Goal: Task Accomplishment & Management: Use online tool/utility

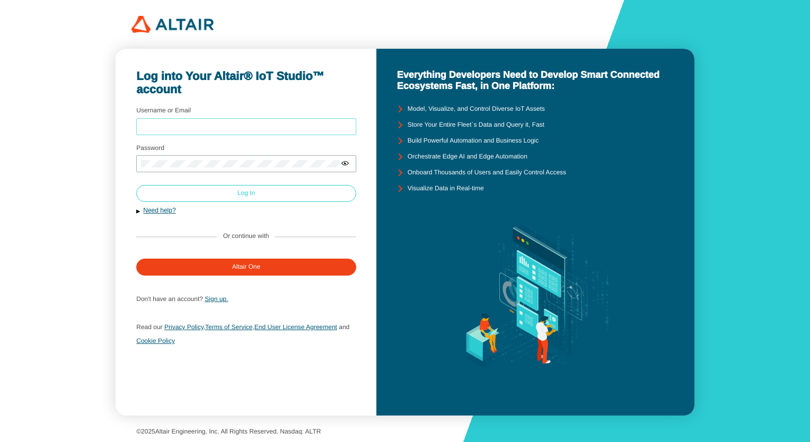
type input "kumarayush@altair.com"
click at [230, 195] on paper-button "Log In" at bounding box center [246, 193] width 220 height 17
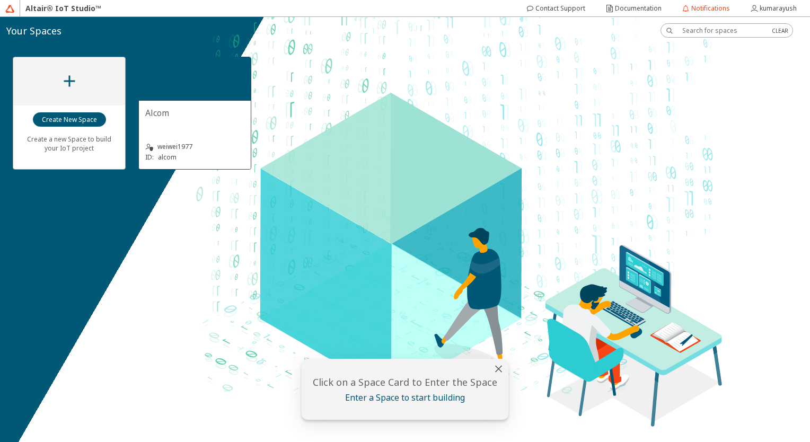
click at [211, 77] on div at bounding box center [195, 78] width 112 height 43
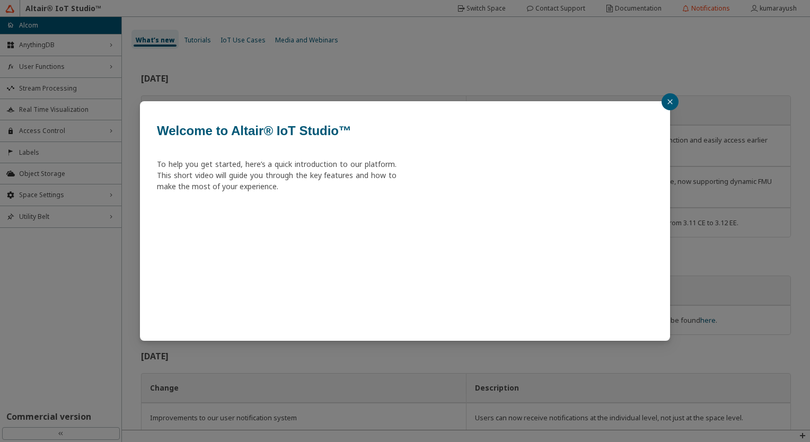
click at [673, 99] on button "button" at bounding box center [669, 101] width 17 height 17
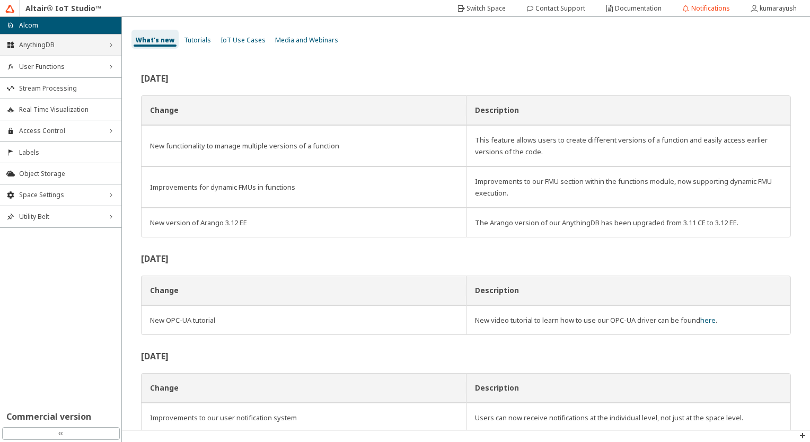
click at [68, 50] on div "AnythingDB right_chevron" at bounding box center [60, 44] width 121 height 21
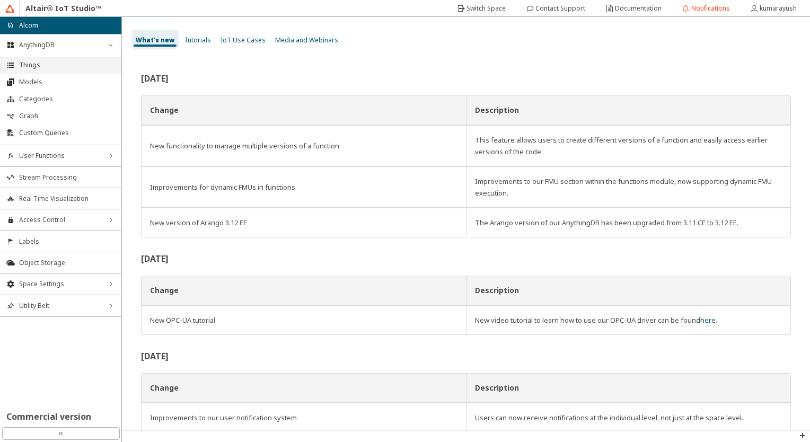
click at [55, 69] on li "Things" at bounding box center [60, 65] width 121 height 17
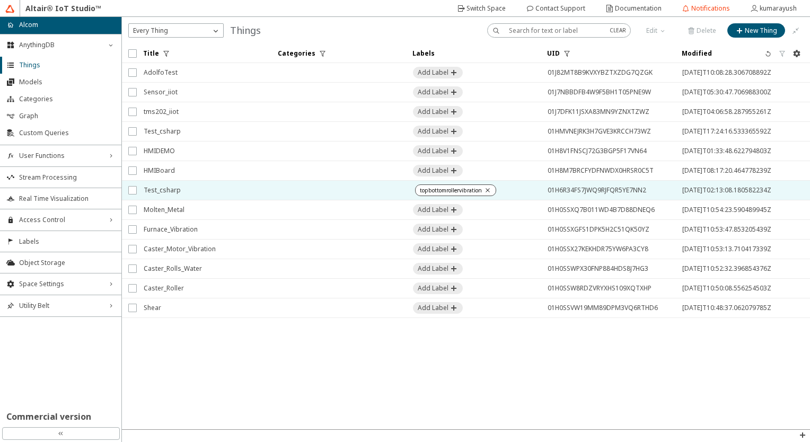
click at [323, 192] on td at bounding box center [338, 191] width 135 height 20
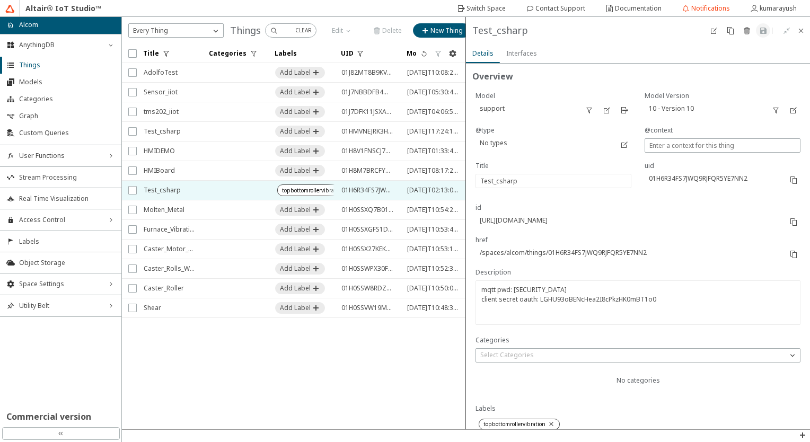
type input "1"
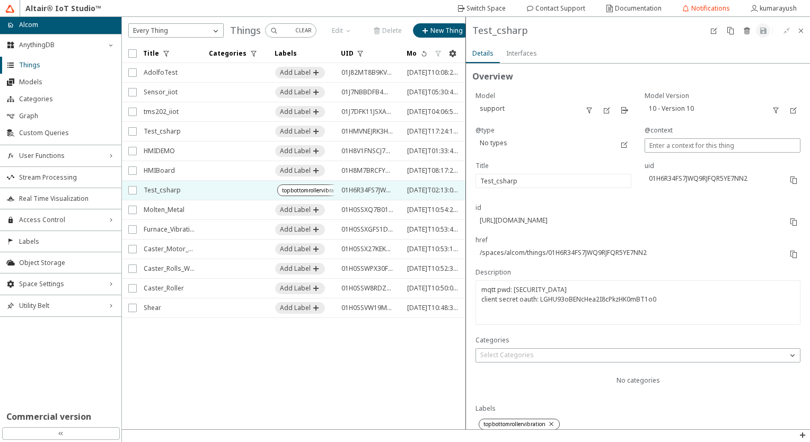
type input "9535"
type input "6043"
type input "9825"
type input "247"
type input "1"
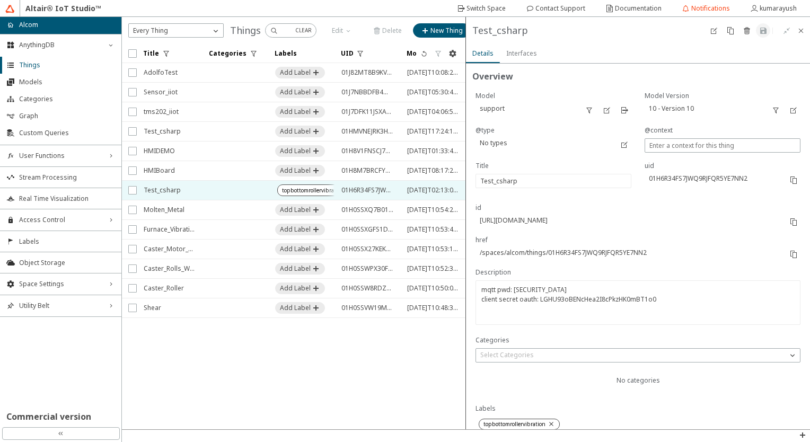
type input "1"
type input "10346"
type input "1"
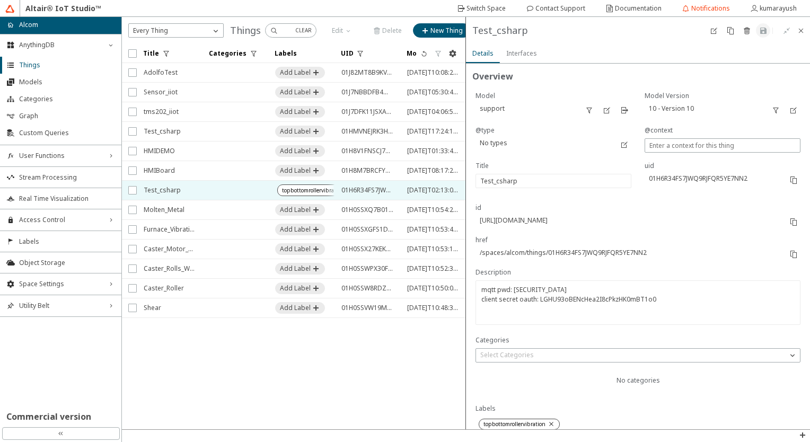
type input "1"
type input "13512"
type input "12885"
type input "12455"
type input "1"
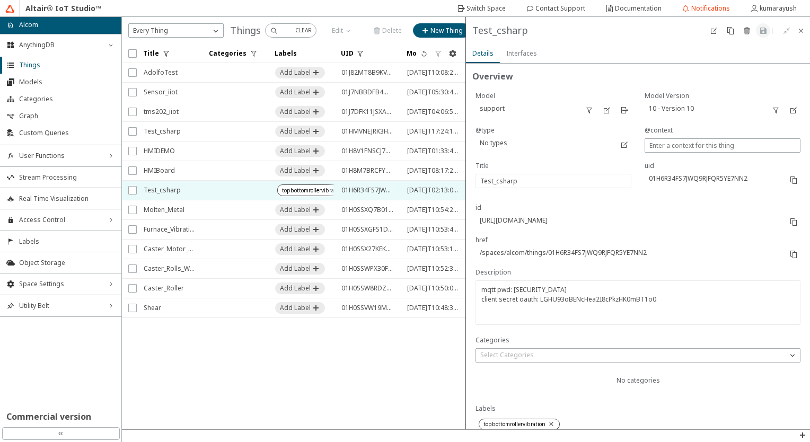
type input "1"
type input "13740"
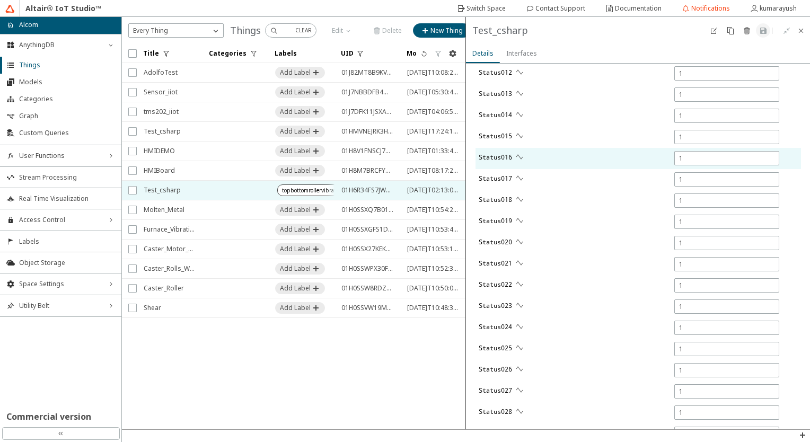
type input "0"
type input "1"
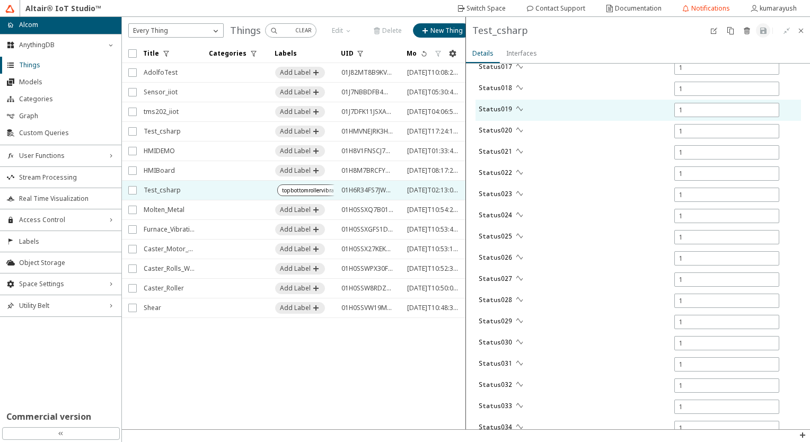
type input "16725"
type input "8225"
type input "5786"
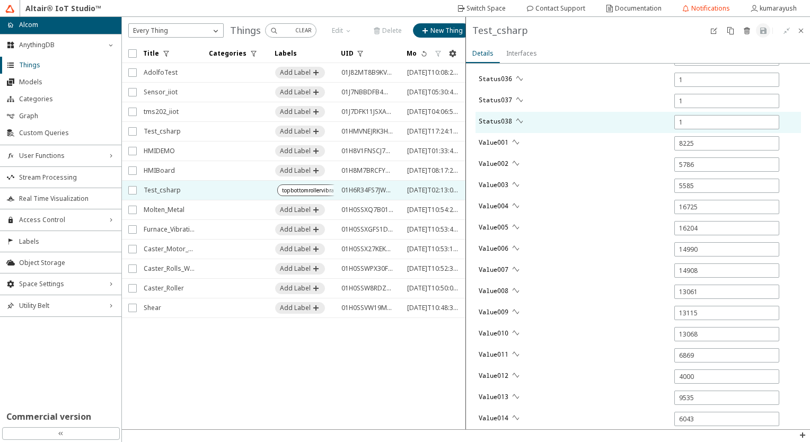
type input "5579"
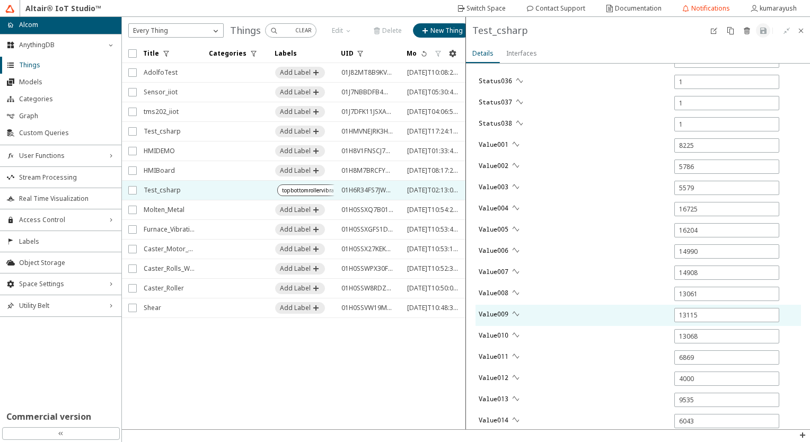
scroll to position [1160, 0]
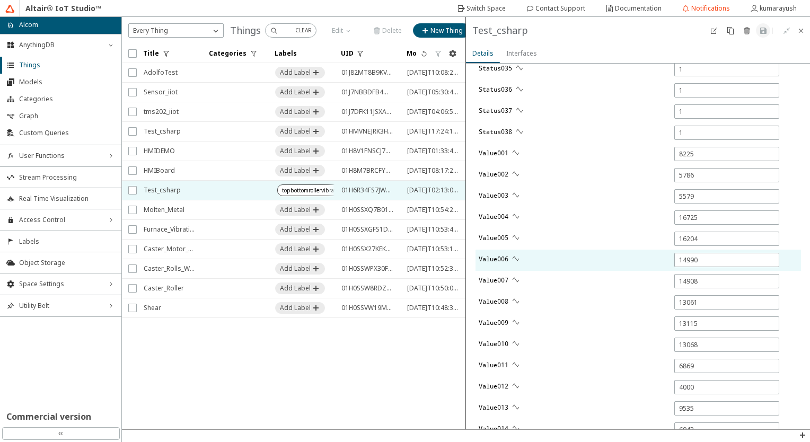
type input "14910"
type input "16164"
type input "13083"
type input "14979"
type input "1"
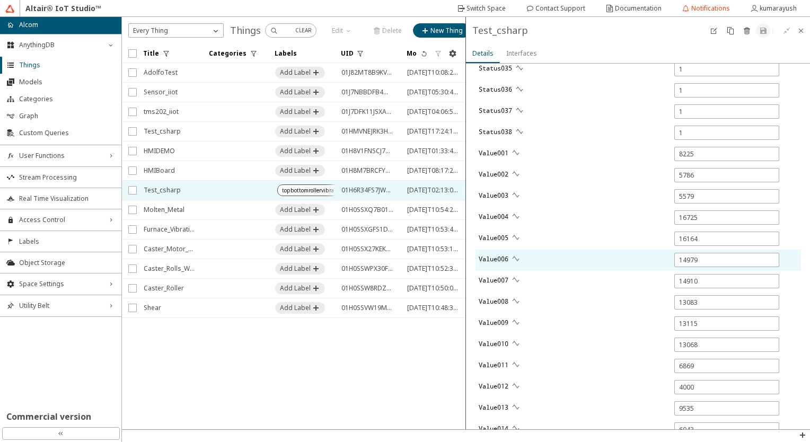
type input "5.896"
type input "6.868"
type input "-3"
type input "6876"
type input "13129"
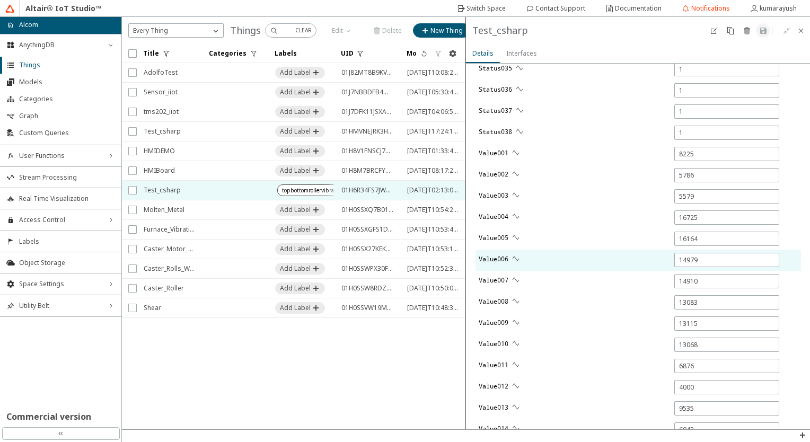
type input "13085"
type input "11167"
type input "6650"
type input "5334"
type input "248"
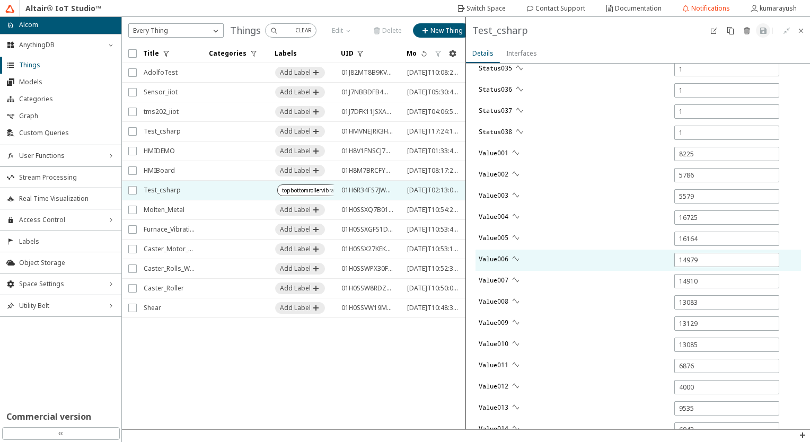
type input "228"
type input "16274"
type input "9813"
type input "12350"
type input "263"
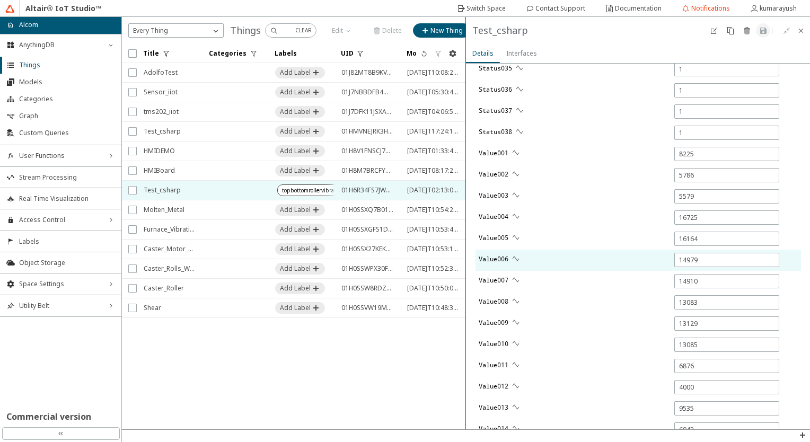
type input "13464"
type input "9313"
type input "6595"
type input "12903"
type input "6004"
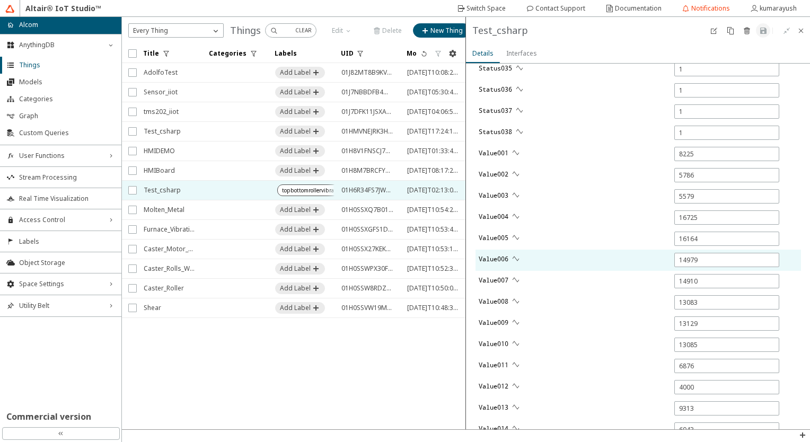
type input "10330"
type input "10319"
type input "12431"
type input "0"
type input "13733"
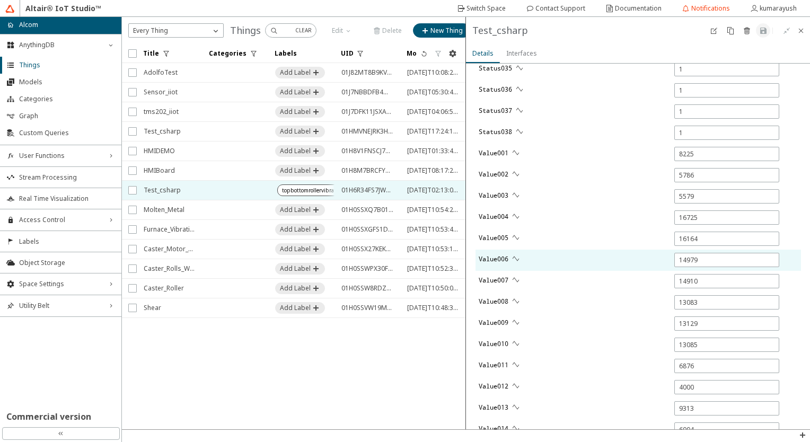
type input "0"
type input "5546"
type input "0"
type input "16728"
type input "0"
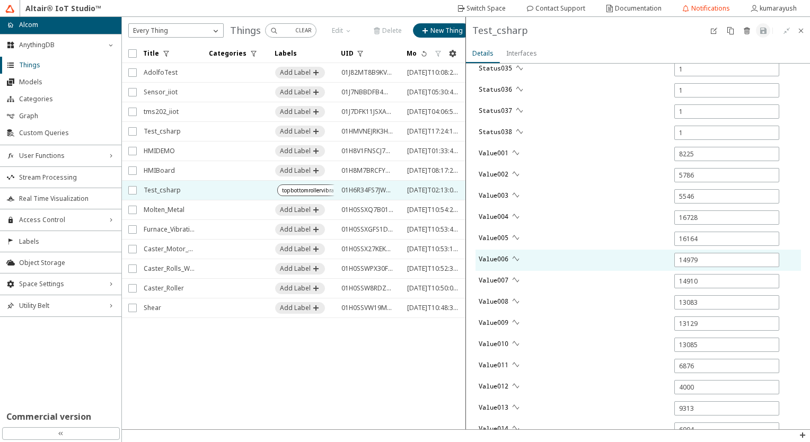
type input "0"
type input "8407"
type input "5777"
type input "0"
type input "14988"
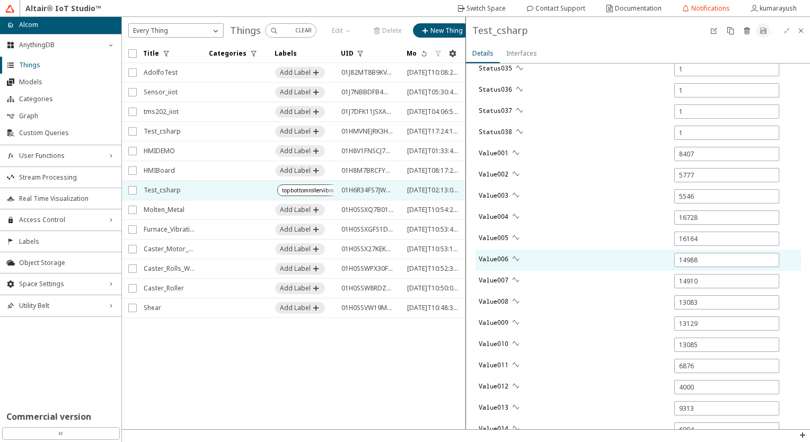
type input "0"
type input "14901"
type input "13094"
type input "0"
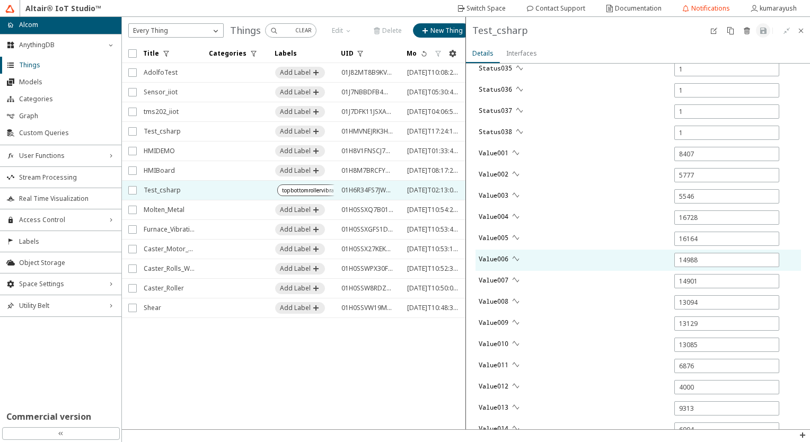
type input "16170"
type input "1"
type input "0"
type input "13102"
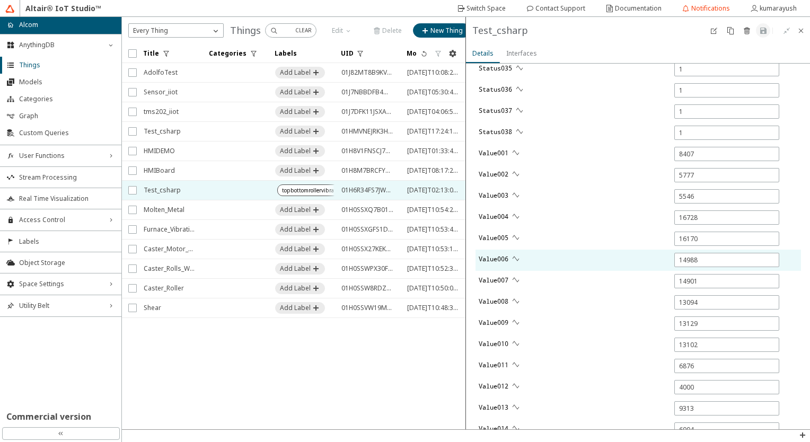
type input "0"
type input "6787"
type input "5379"
type input "0"
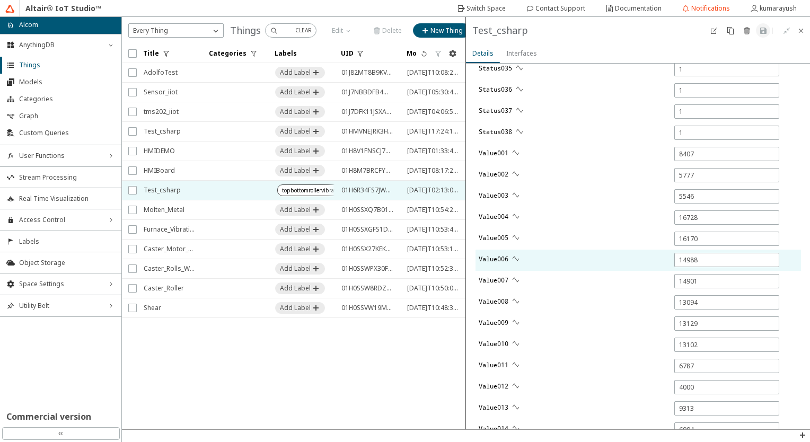
type input "0"
type input "13142"
type input "10923"
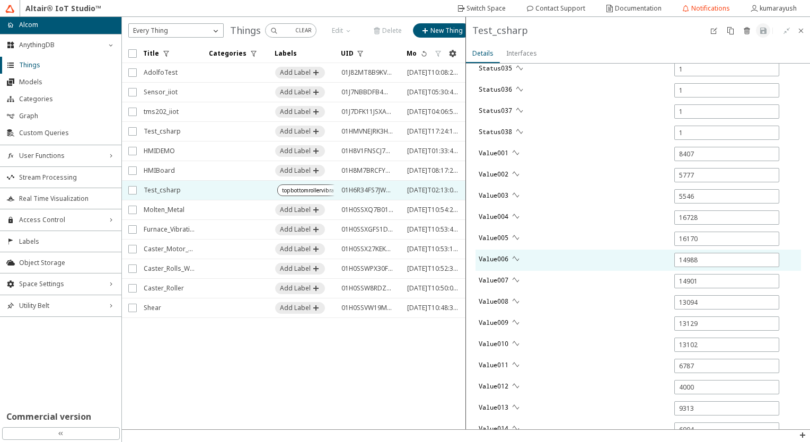
type input "6631"
type input "0"
type input "229"
type input "265"
type input "0"
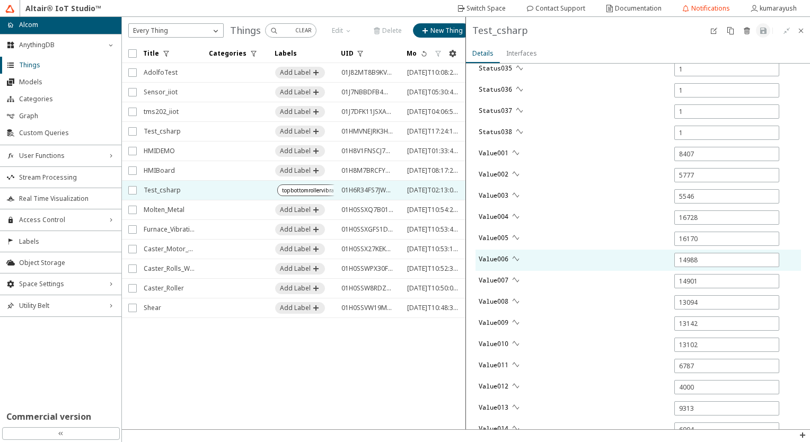
type input "0"
type input "16276"
type input "0"
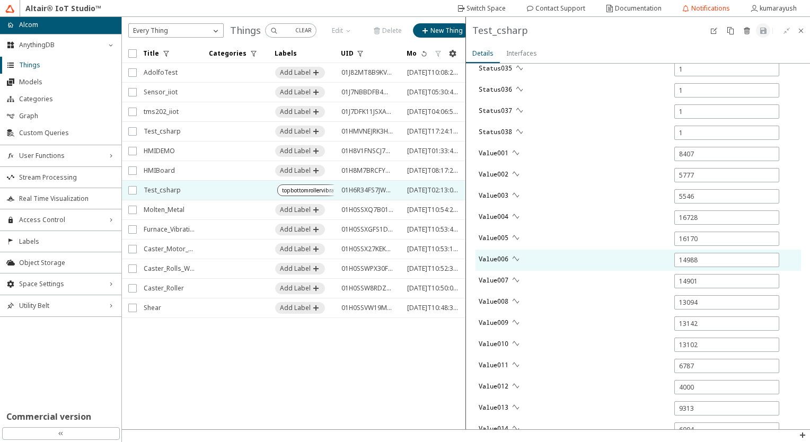
type input "0"
type input "9362"
type input "12302"
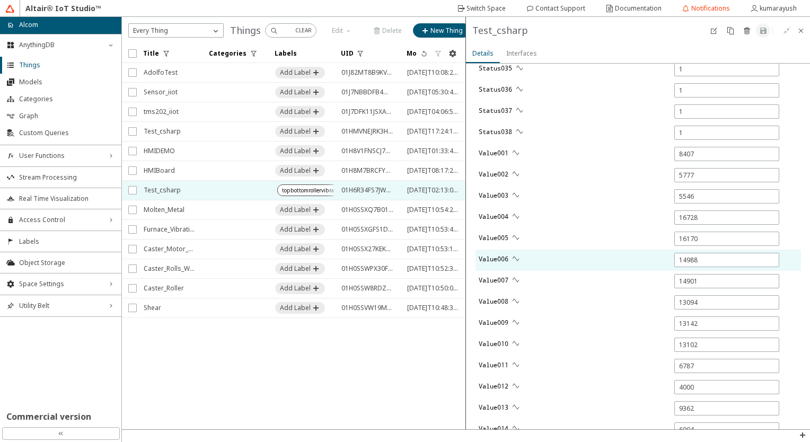
type input "0"
type input "6176"
type input "9760"
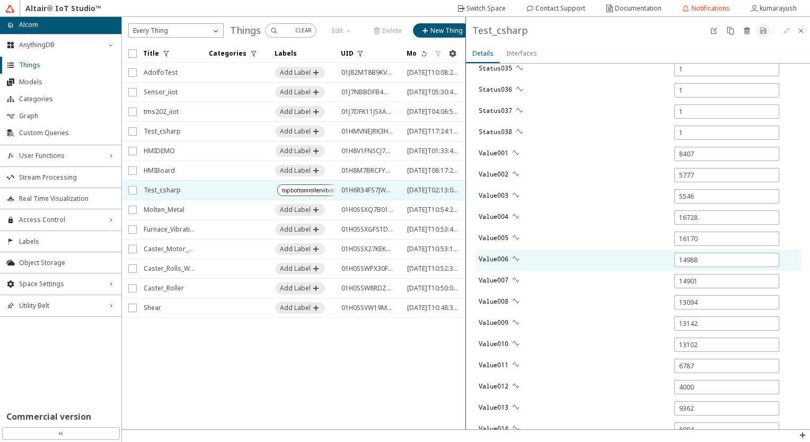
type input "13466"
type input "12444"
type input "10344"
type input "10325"
type input "0"
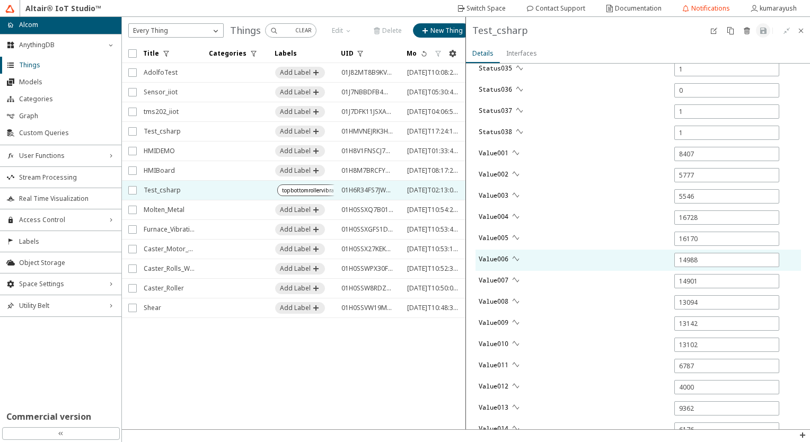
type input "0"
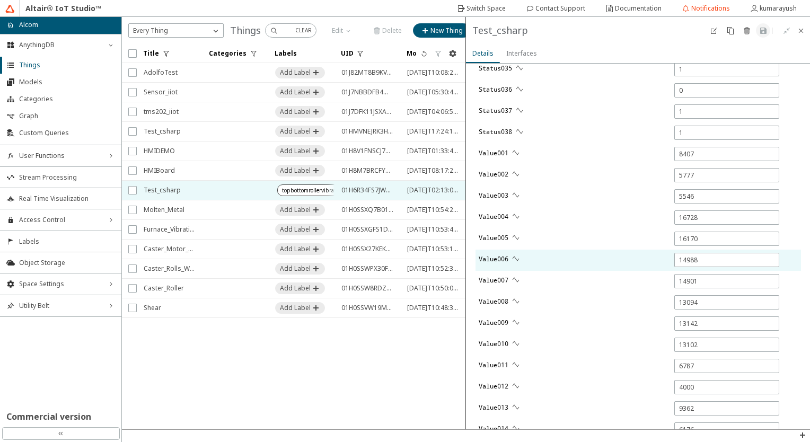
type input "0"
type input "6694"
type input "12865"
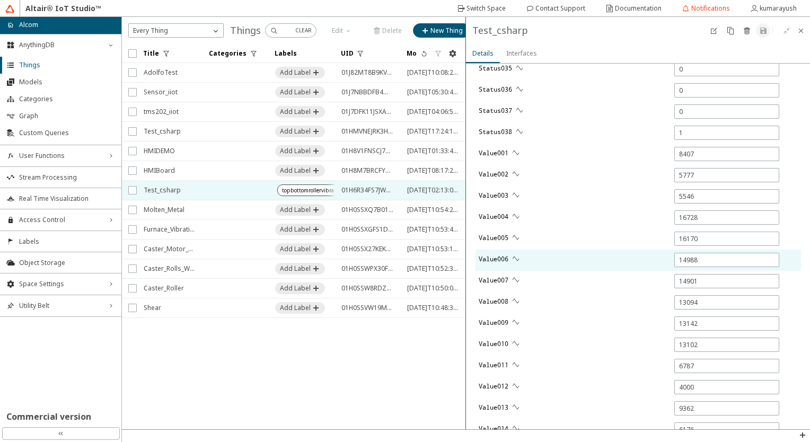
type input "0"
type input "13783"
type input "0"
type input "5521"
type input "8235"
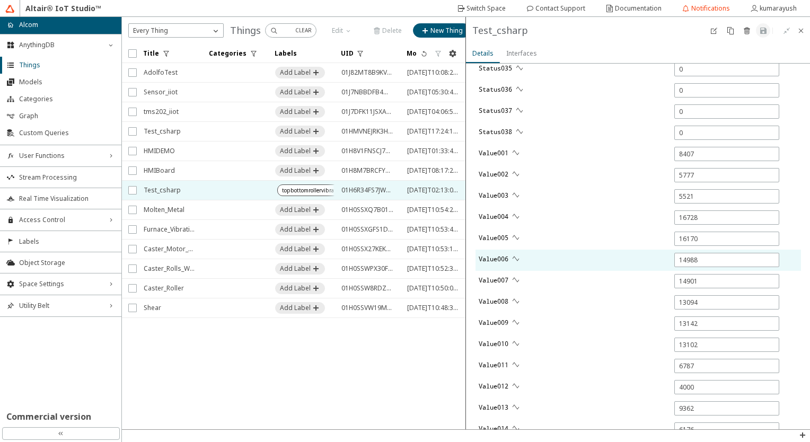
type input "16732"
type input "5783"
type input "14892"
type input "16182"
type input "13103"
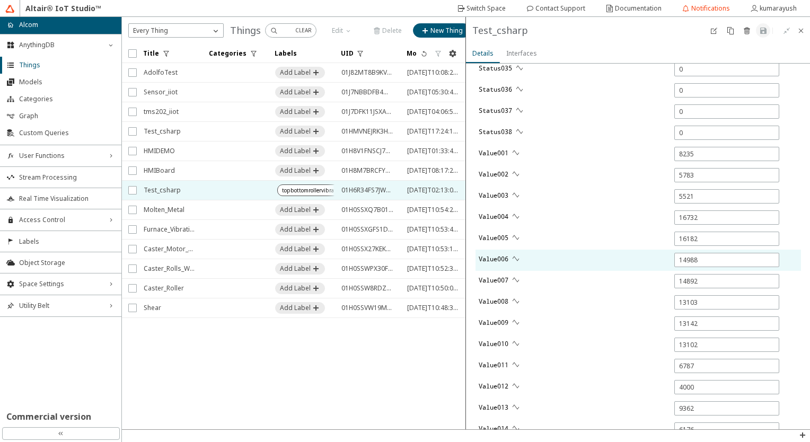
type input "14987"
type input "1"
type input "6854"
type input "13150"
type input "13118"
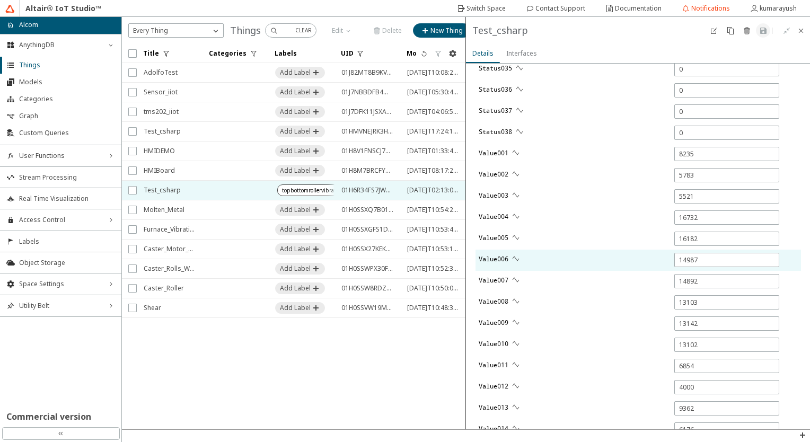
type input "11152"
type input "6630"
type input "5293"
type input "12324"
type input "224"
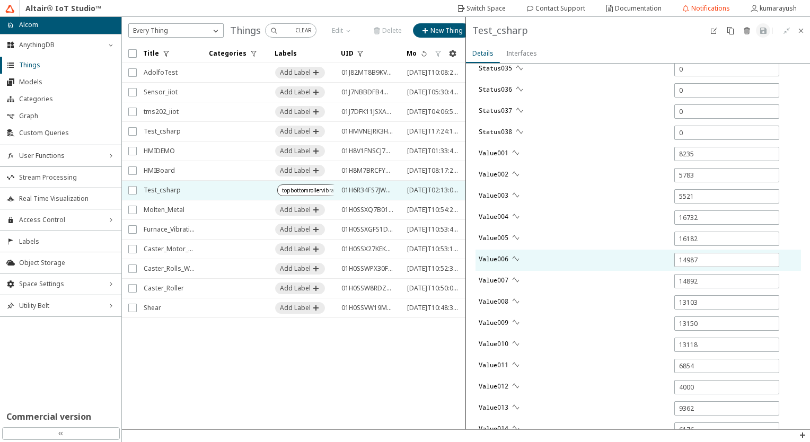
type input "9215"
type input "6524"
type input "16296"
type input "267"
type input "6084"
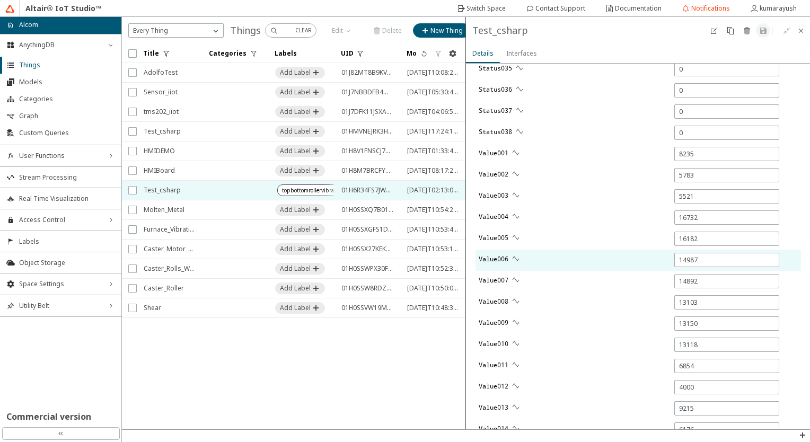
type input "9742"
type input "10319"
type input "13504"
type input "12419"
type input "10350"
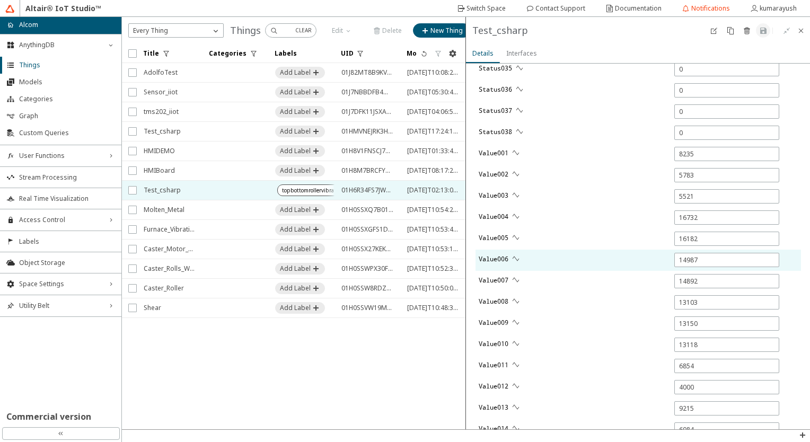
type input "12912"
type input "13738"
type input "0"
type input "1"
type input "8084"
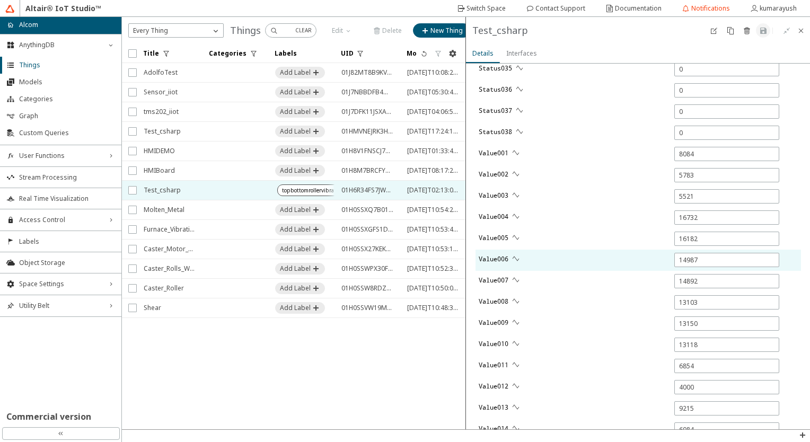
type input "1"
type input "5768"
type input "1"
type input "5506"
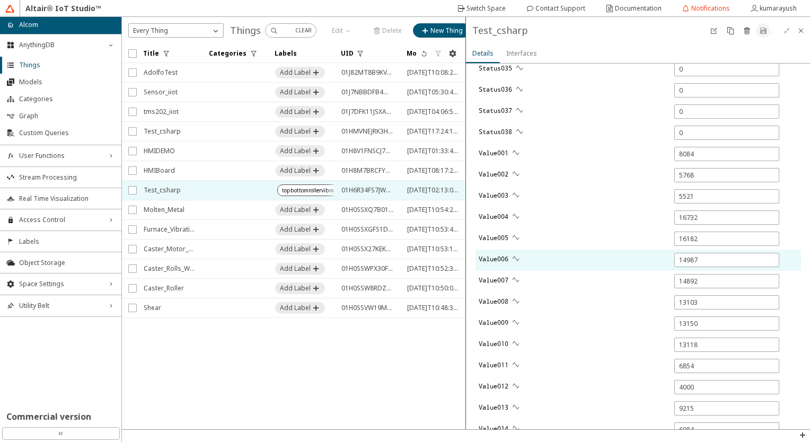
type input "16724"
type input "16174"
type input "1"
type input "15006"
type input "1"
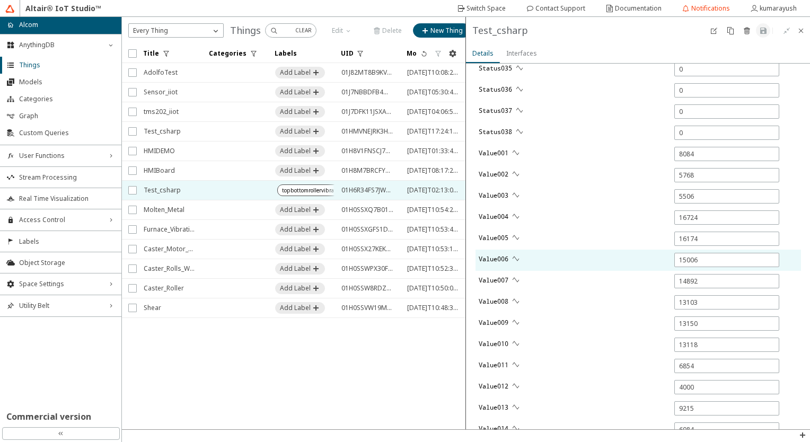
type input "1"
type input "13119"
type input "6.598"
type input "0"
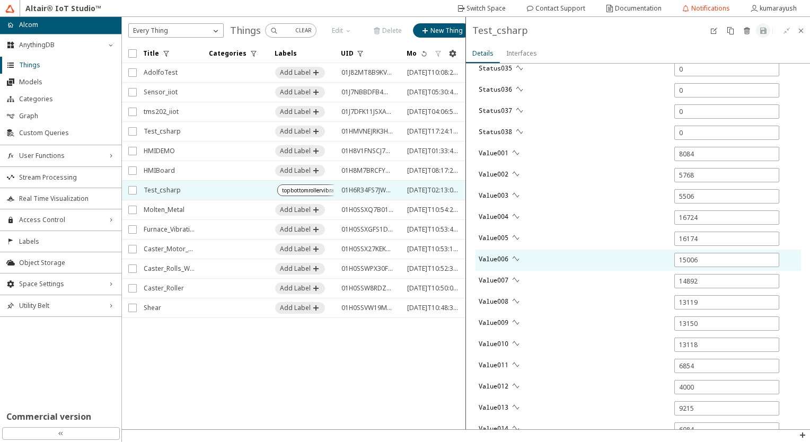
type input "6.13"
type input "1"
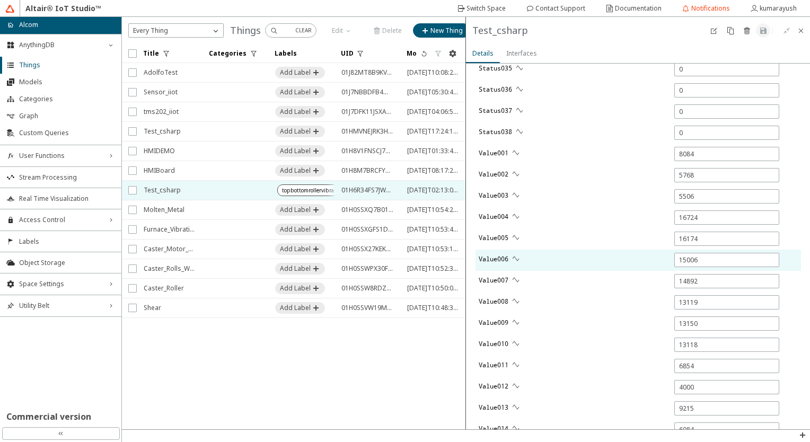
type input "13124"
type input "1"
type input "6785"
type input "5256"
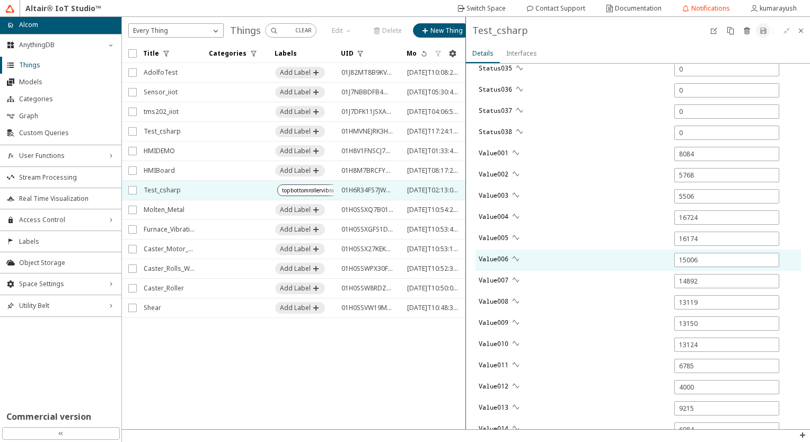
type input "1"
type input "13166"
type input "10838"
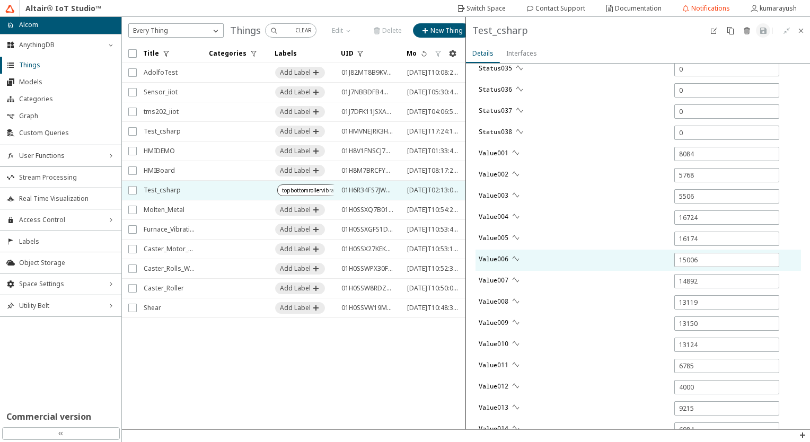
type input "6676"
type input "1"
type input "227"
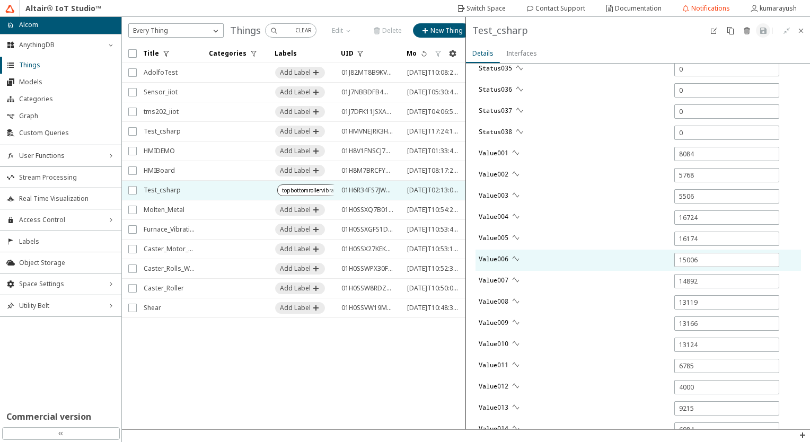
type input "16308"
type input "1"
